Goal: Task Accomplishment & Management: Use online tool/utility

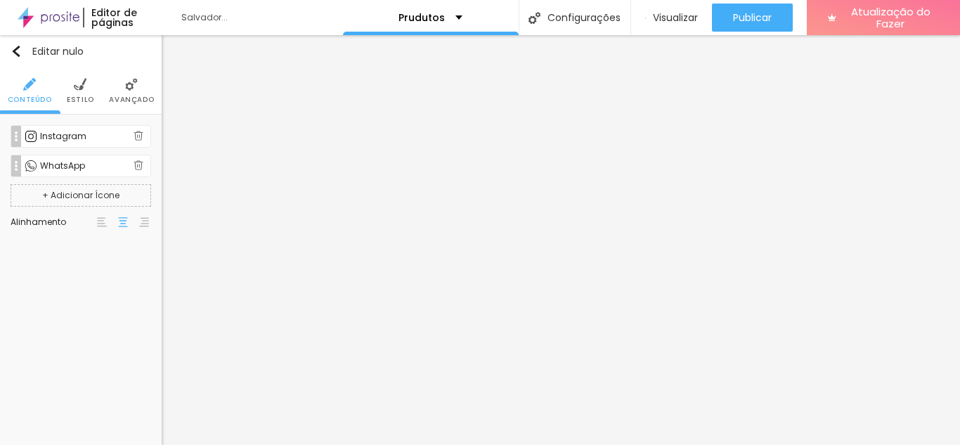
click at [70, 160] on font "WhatsApp" at bounding box center [62, 166] width 45 height 12
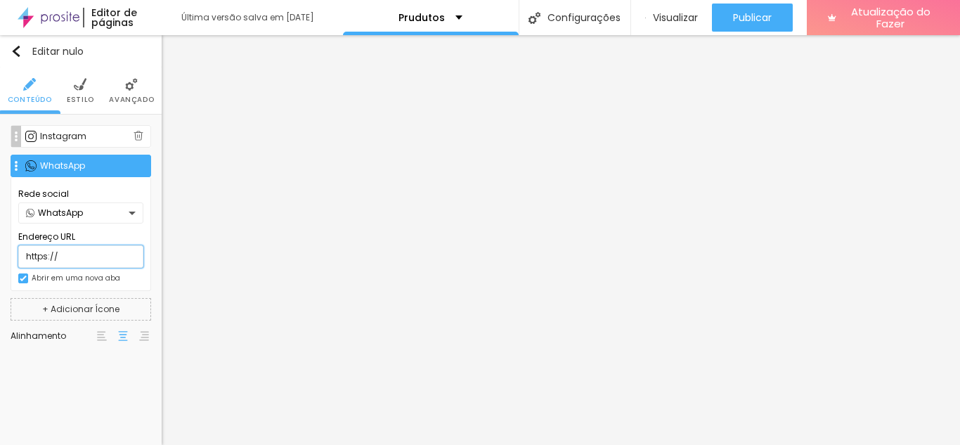
click at [89, 254] on input "https://" at bounding box center [80, 256] width 125 height 22
paste input "[URL][DOMAIN_NAME][DOMAIN_NAME]"
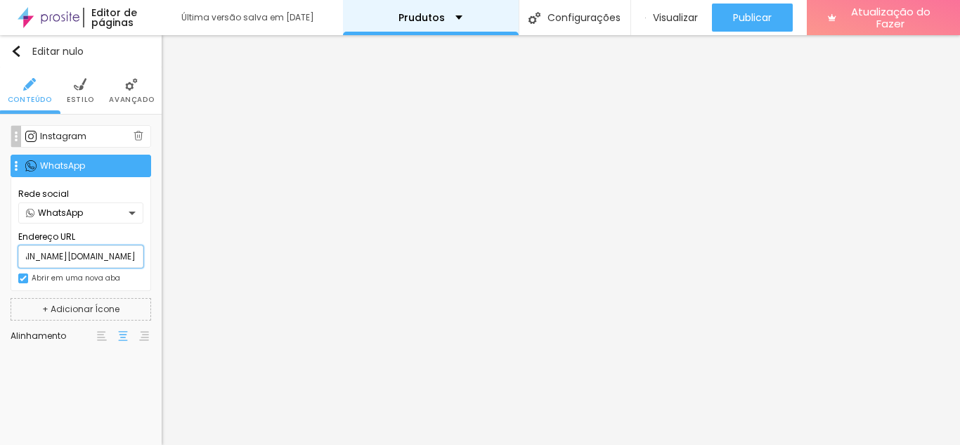
type input "https://[URL][DOMAIN_NAME][DOMAIN_NAME]"
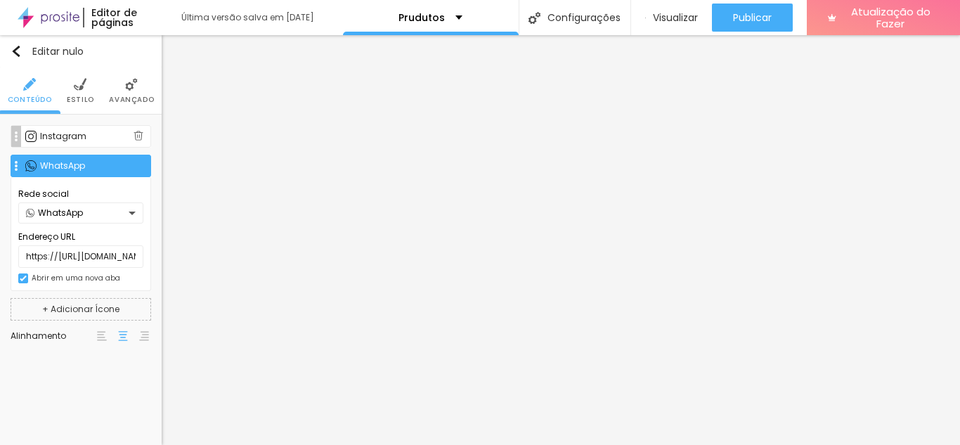
click at [77, 138] on font "Instagram" at bounding box center [63, 136] width 46 height 12
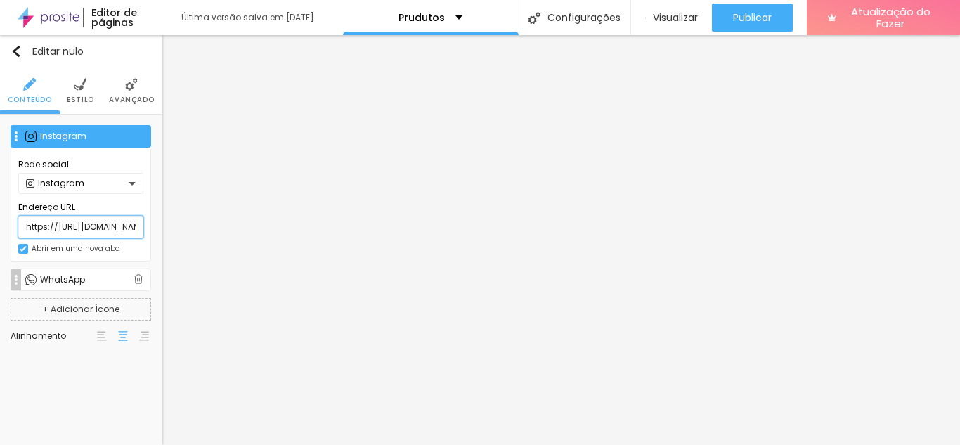
click at [126, 231] on input "https://[URL][DOMAIN_NAME][DOMAIN_NAME]" at bounding box center [80, 227] width 125 height 22
click at [95, 378] on div "Editar nulo Conteúdo Estilo Avançado Instagram Rede social Instagram Endereço U…" at bounding box center [81, 240] width 162 height 410
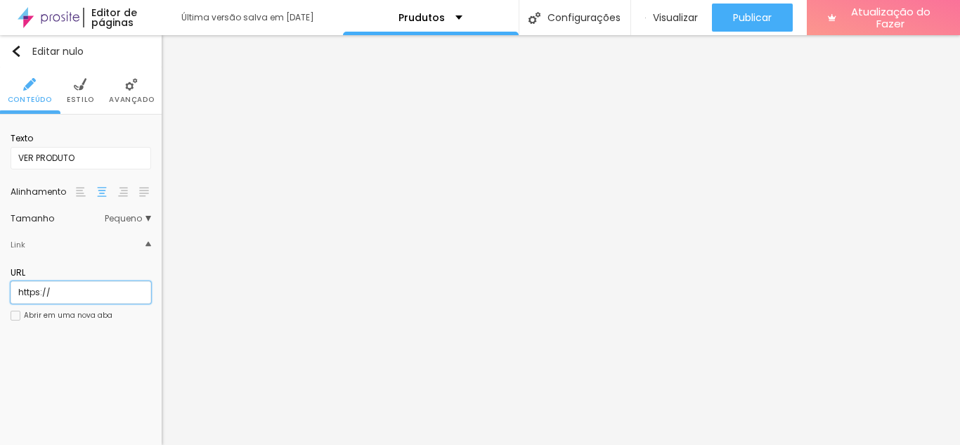
click at [76, 290] on input "https://" at bounding box center [81, 292] width 141 height 22
paste input "[URL][DOMAIN_NAME]"
type input "https://[URL][DOMAIN_NAME]"
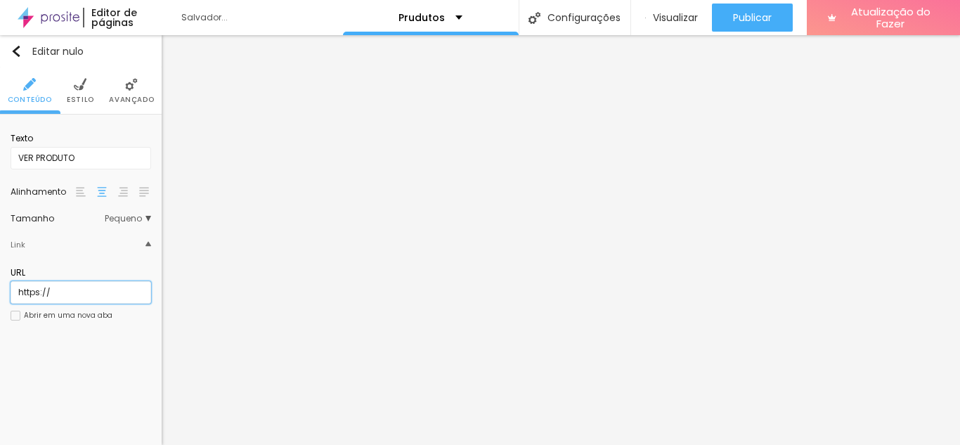
click at [86, 293] on input "https://" at bounding box center [81, 292] width 141 height 22
paste input "[URL][DOMAIN_NAME]"
type input "https://[URL][DOMAIN_NAME]"
click at [79, 297] on input "https://" at bounding box center [81, 292] width 141 height 22
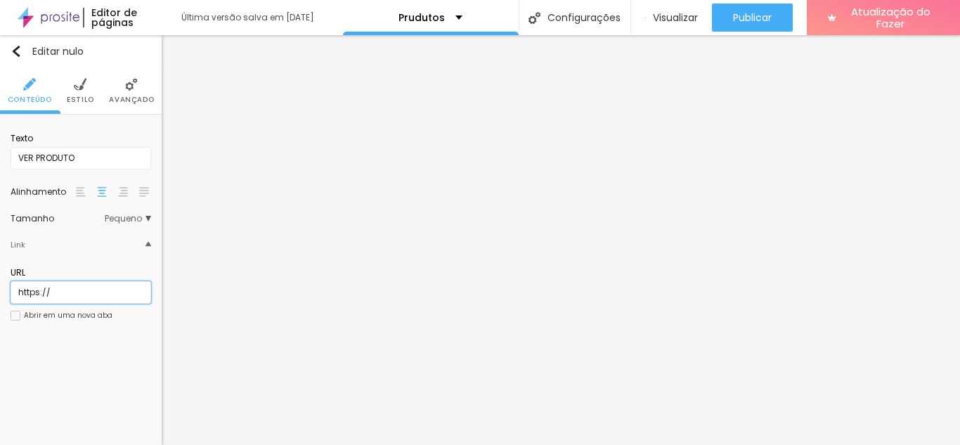
paste input "[URL][DOMAIN_NAME]"
type input "https://[URL][DOMAIN_NAME]"
click at [82, 294] on input "https://" at bounding box center [81, 292] width 141 height 22
paste input "[URL][DOMAIN_NAME]"
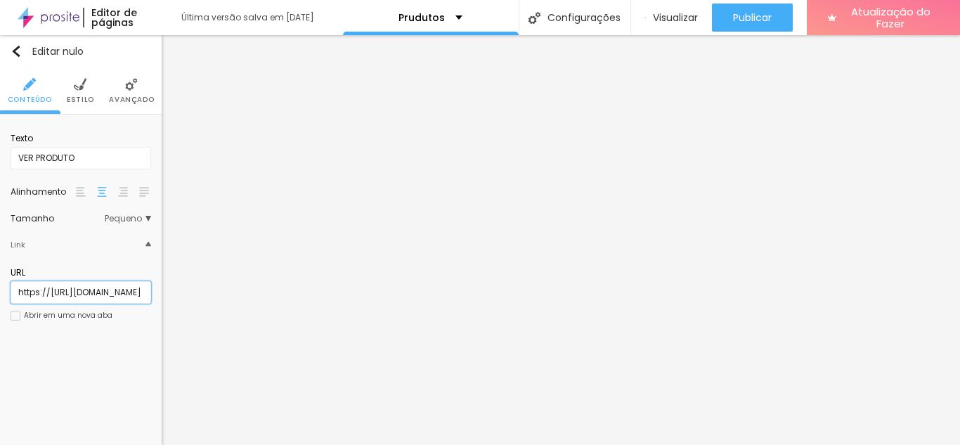
scroll to position [0, 42]
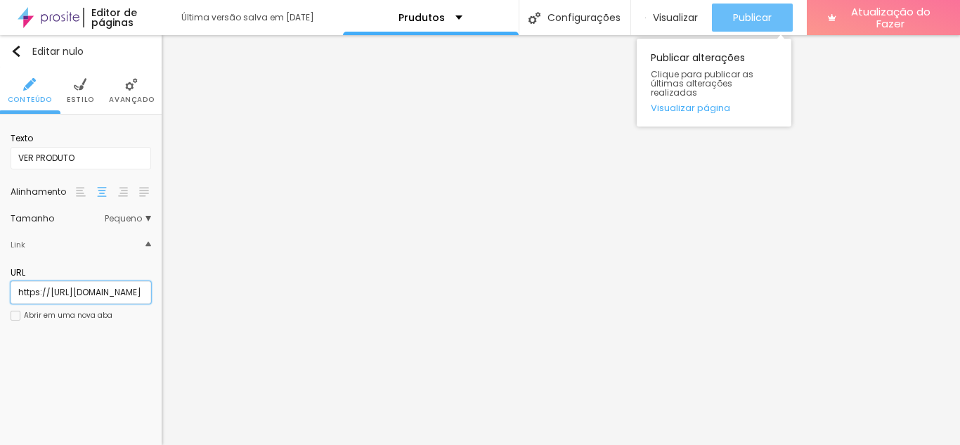
type input "https://[URL][DOMAIN_NAME]"
click at [760, 8] on div "Publicar" at bounding box center [752, 18] width 39 height 28
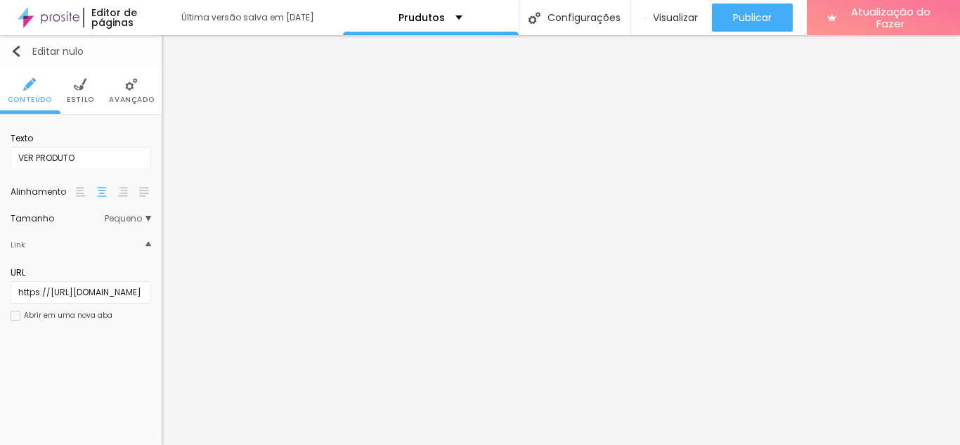
click at [30, 48] on div "Editar nulo" at bounding box center [47, 51] width 73 height 11
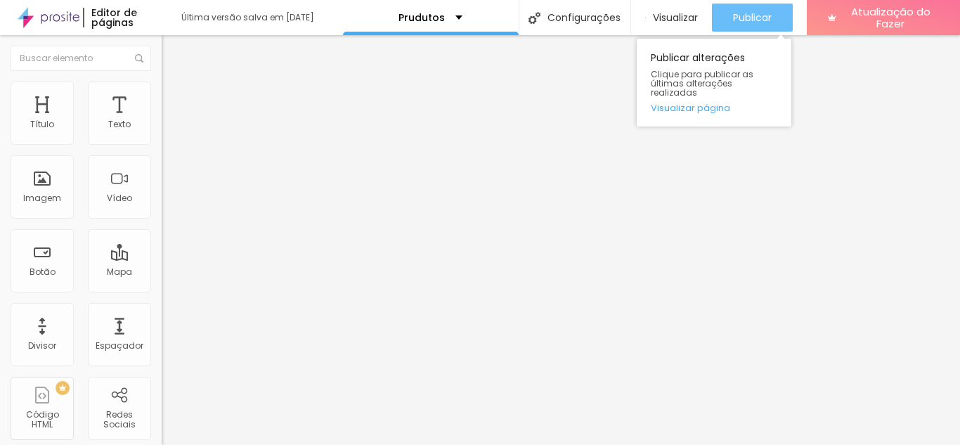
click at [753, 6] on div "Publicar" at bounding box center [752, 18] width 39 height 28
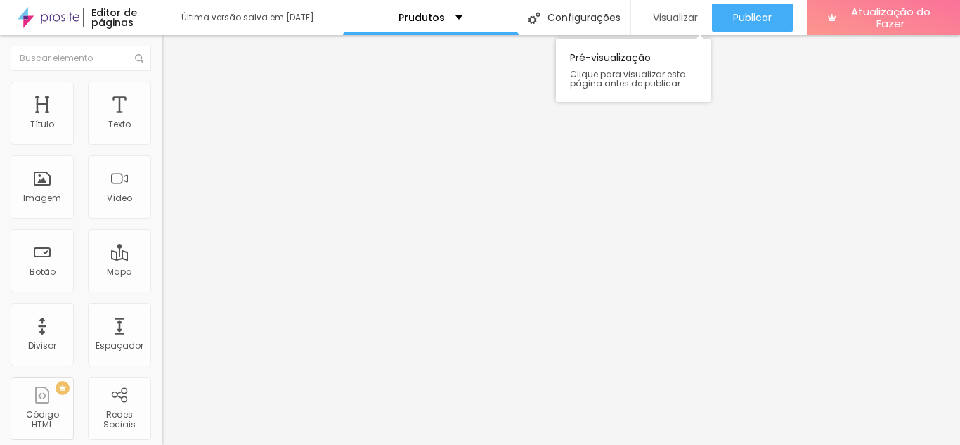
click at [662, 8] on div "Visualizar" at bounding box center [671, 18] width 53 height 28
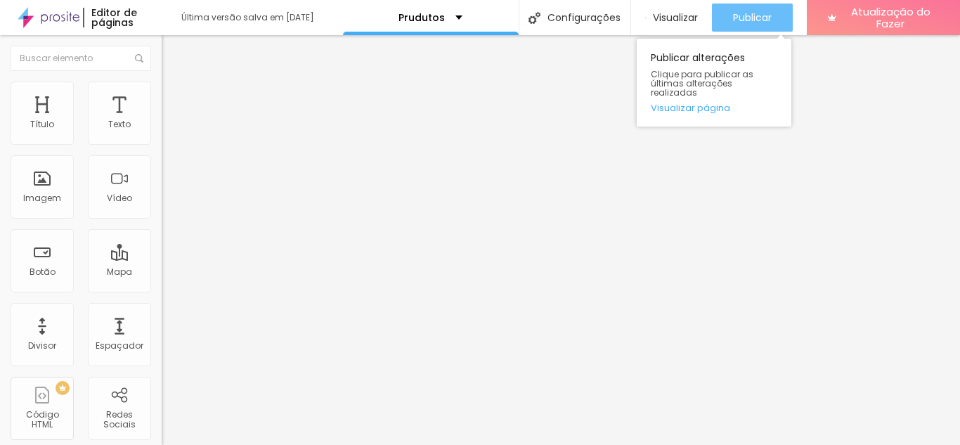
click at [727, 18] on button "Publicar" at bounding box center [752, 18] width 81 height 28
